Goal: Task Accomplishment & Management: Manage account settings

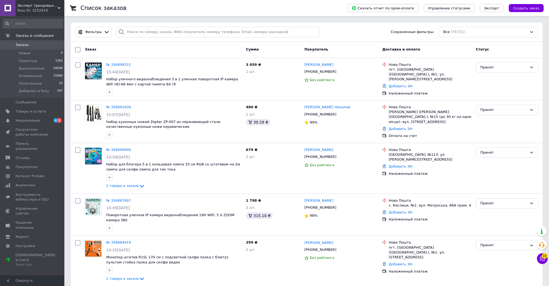
click at [35, 8] on div "Эксперт трендовых товаров top-expert.com.ua Ваш ID: 3252818" at bounding box center [40, 8] width 49 height 16
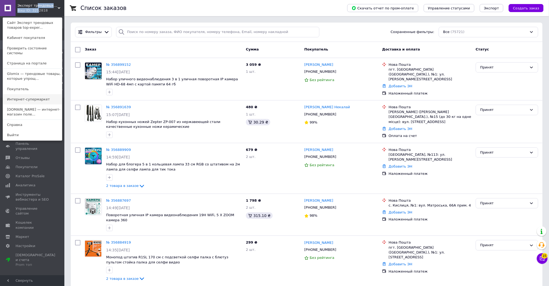
click at [30, 94] on link "Интернет-супермаркет" at bounding box center [32, 99] width 59 height 10
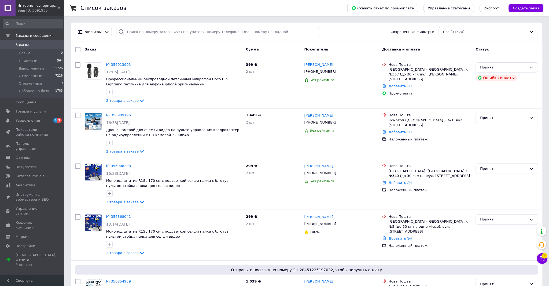
click at [41, 5] on span "Интернет-супермаркет" at bounding box center [37, 5] width 40 height 5
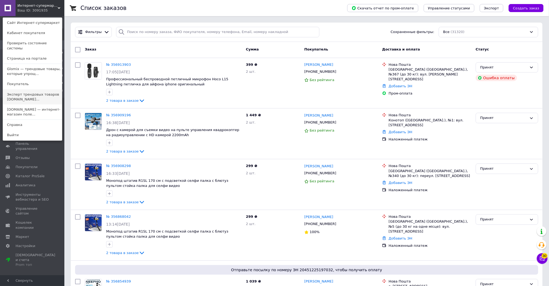
drag, startPoint x: 46, startPoint y: 93, endPoint x: 34, endPoint y: 8, distance: 86.8
click at [47, 93] on link "Эксперт трендовых товаров [DOMAIN_NAME]..." at bounding box center [32, 96] width 59 height 15
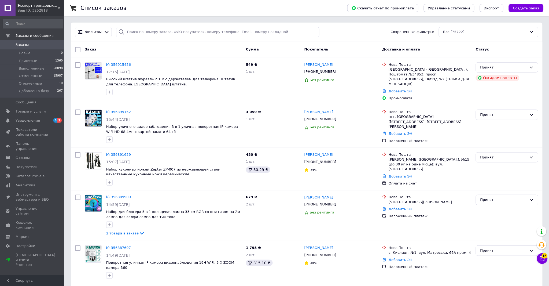
click at [42, 3] on div "Эксперт трендовых товаров top-expert.com.ua Ваш ID: 3252818" at bounding box center [40, 8] width 49 height 16
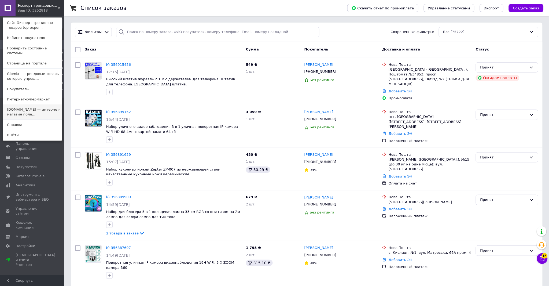
click at [46, 108] on link "[DOMAIN_NAME] — интернет-магазин поле..." at bounding box center [32, 111] width 59 height 15
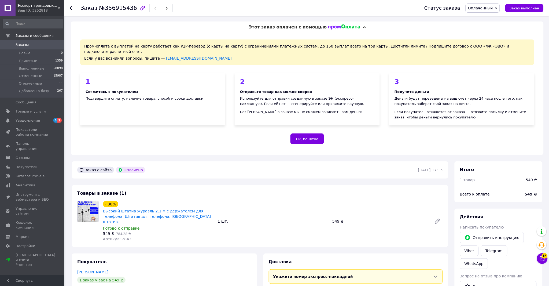
click at [286, 26] on span "Этот заказ оплачен с помощью" at bounding box center [288, 26] width 78 height 5
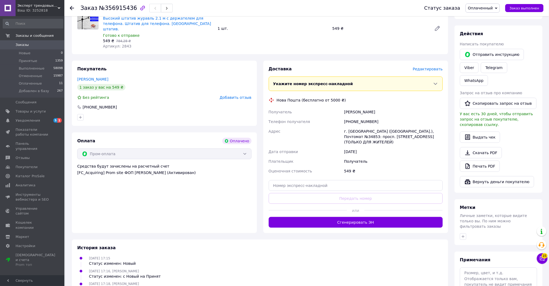
scroll to position [109, 0]
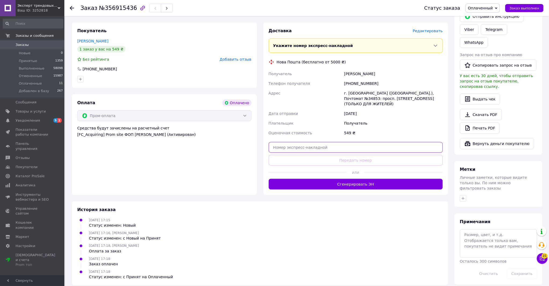
drag, startPoint x: 328, startPoint y: 137, endPoint x: 317, endPoint y: 145, distance: 13.3
click at [327, 142] on input "text" at bounding box center [356, 147] width 174 height 11
paste input "20451225323166"
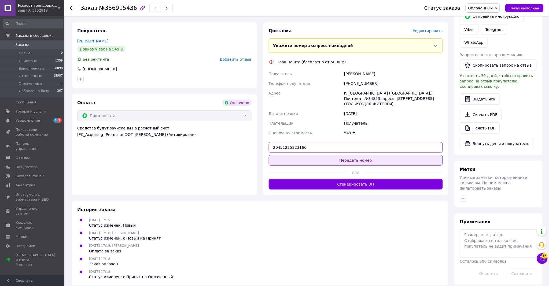
type input "20451225323166"
click at [312, 149] on div "Доставка Редактировать Укажите номер экспресс-накладной Обязательно введите ном…" at bounding box center [356, 109] width 174 height 162
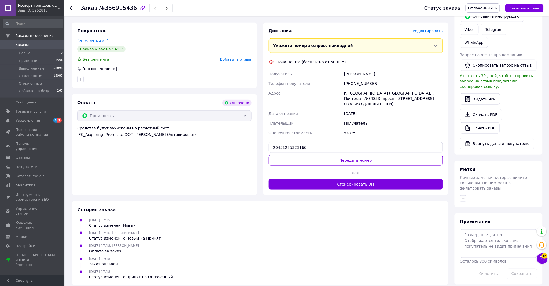
drag, startPoint x: 307, startPoint y: 158, endPoint x: 304, endPoint y: 156, distance: 4.1
click at [307, 158] on button "Передать номер" at bounding box center [356, 160] width 174 height 11
